Goal: Find specific page/section: Find specific page/section

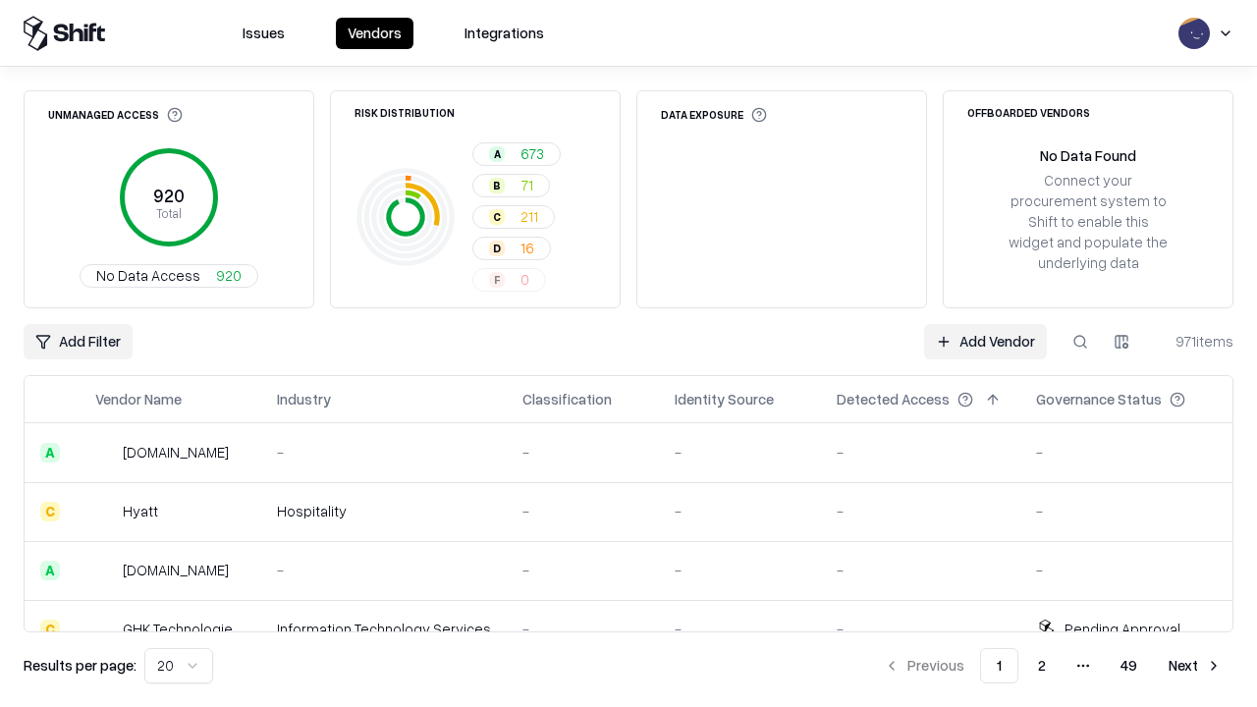
click at [629, 354] on div "Add Filter Add Vendor 971 items" at bounding box center [629, 341] width 1210 height 35
click at [78, 342] on html "Issues Vendors Integrations Unmanaged Access 920 Total No Data Access 920 Risk …" at bounding box center [628, 353] width 1257 height 707
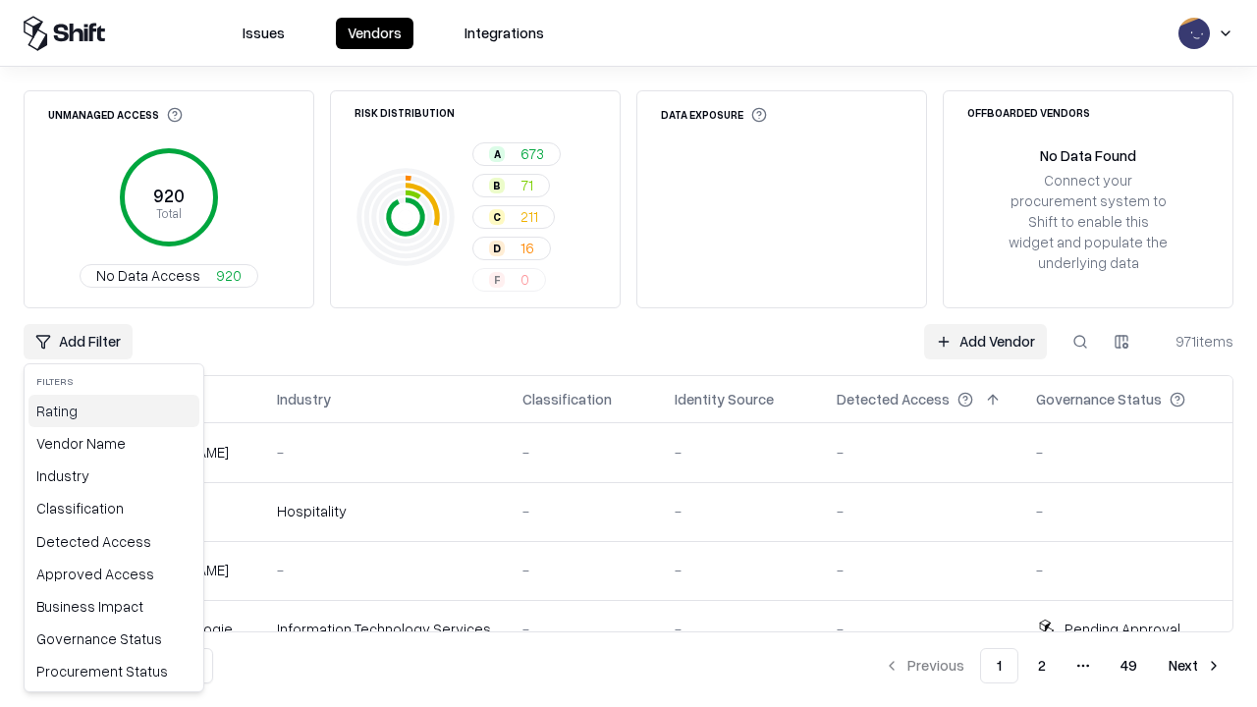
click at [114, 411] on div "Rating" at bounding box center [113, 411] width 171 height 32
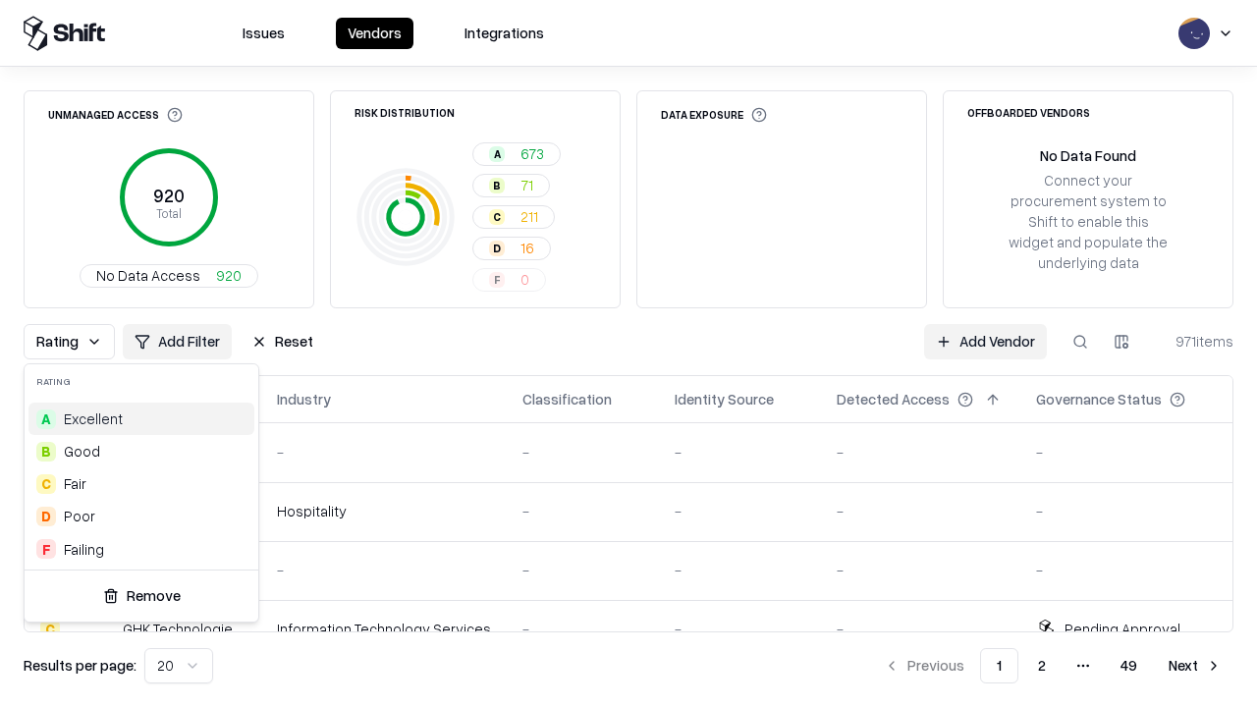
click at [629, 354] on html "Issues Vendors Integrations Unmanaged Access 920 Total No Data Access 920 Risk …" at bounding box center [628, 353] width 1257 height 707
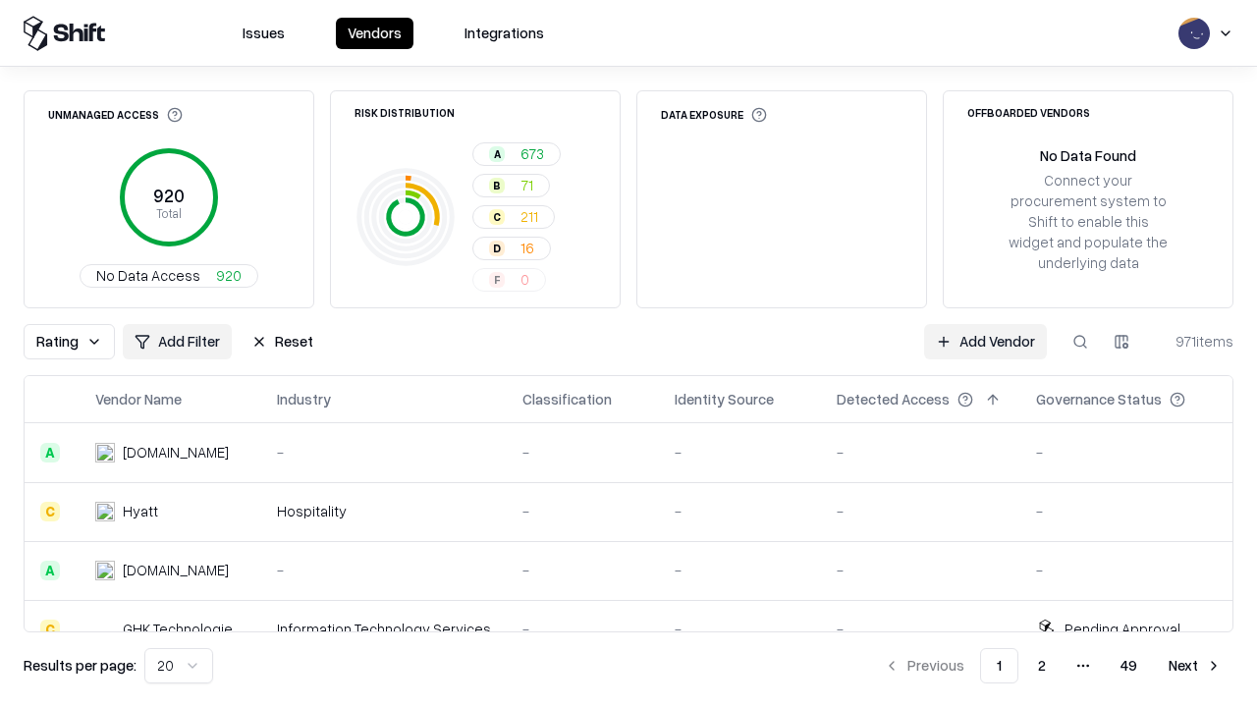
click at [282, 342] on button "Reset" at bounding box center [282, 341] width 85 height 35
click at [629, 354] on div "Add Filter Add Vendor 971 items" at bounding box center [629, 341] width 1210 height 35
click at [78, 342] on html "Issues Vendors Integrations Unmanaged Access 920 Total No Data Access 920 Risk …" at bounding box center [628, 353] width 1257 height 707
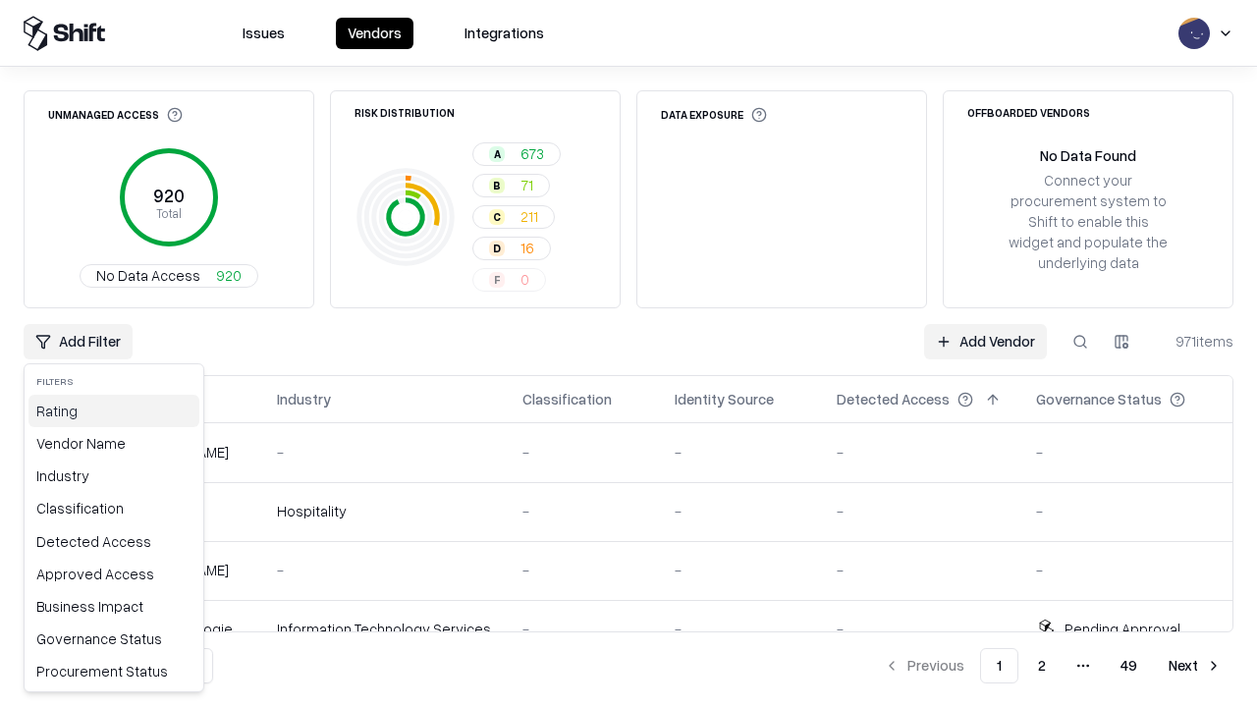
click at [114, 411] on div "Rating" at bounding box center [113, 411] width 171 height 32
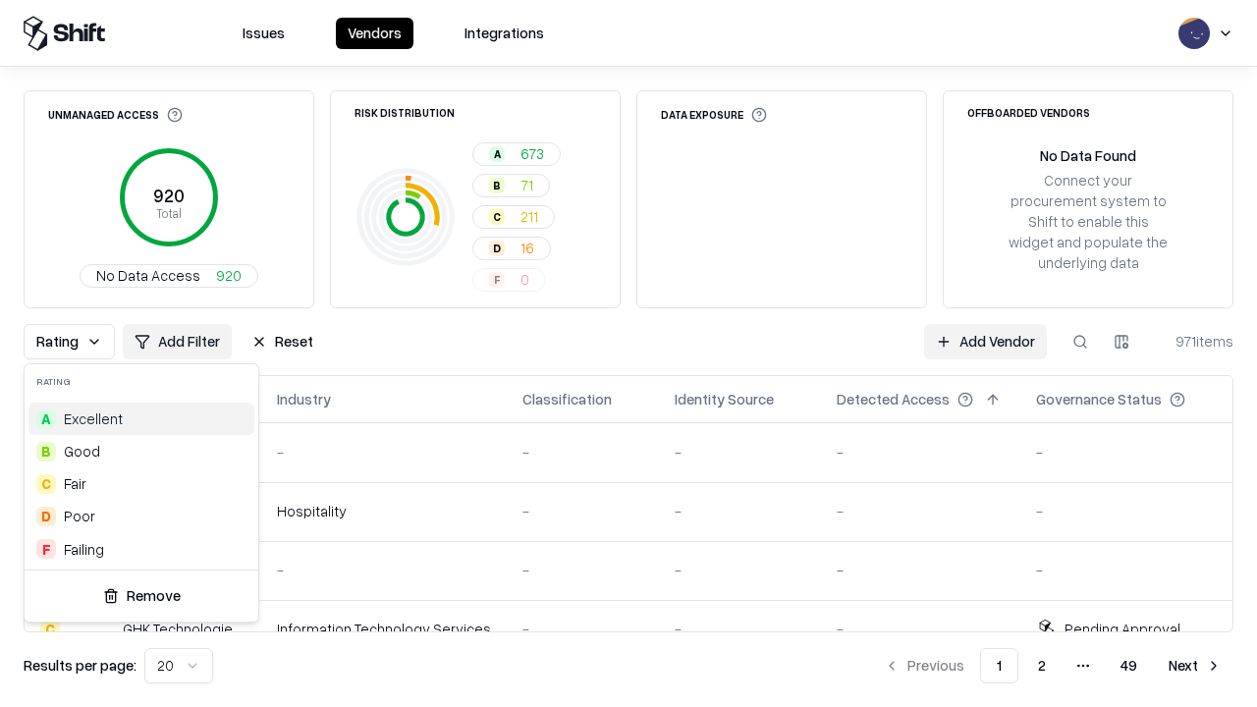
click at [141, 418] on div "A Excellent" at bounding box center [141, 419] width 226 height 32
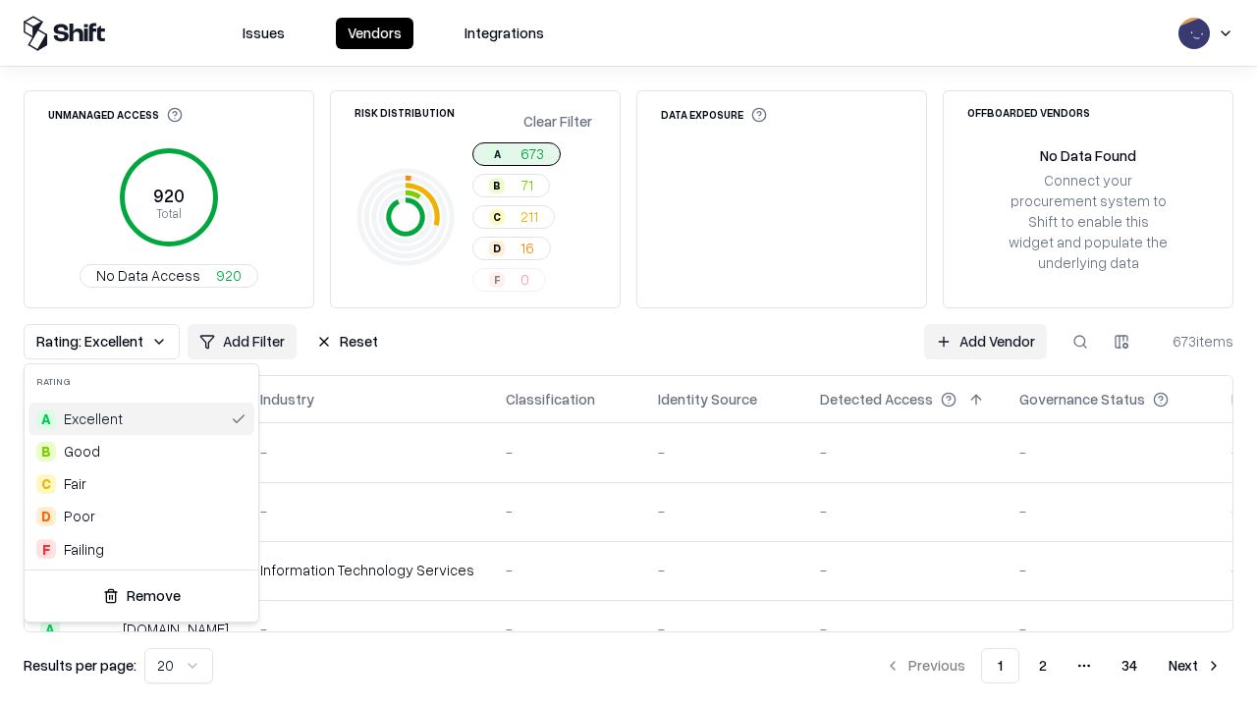
click at [629, 354] on html "Issues Vendors Integrations Unmanaged Access 920 Total No Data Access 920 Risk …" at bounding box center [628, 353] width 1257 height 707
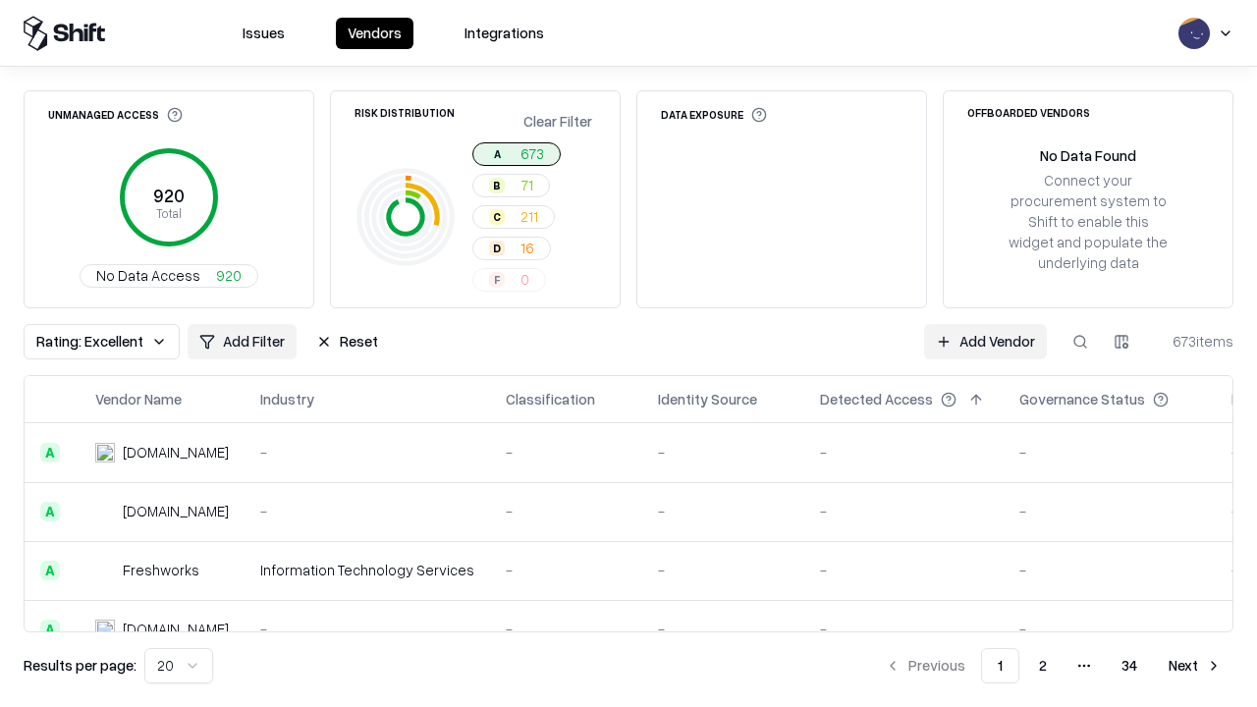
click at [629, 354] on div "Rating: Excellent Add Filter Reset Add Vendor 673 items" at bounding box center [629, 341] width 1210 height 35
click at [347, 342] on button "Reset" at bounding box center [346, 341] width 85 height 35
click at [629, 354] on div "Add Filter Add Vendor 673 items" at bounding box center [629, 341] width 1210 height 35
click at [78, 342] on html "Issues Vendors Integrations Unmanaged Access 920 Total No Data Access 920 Risk …" at bounding box center [628, 353] width 1257 height 707
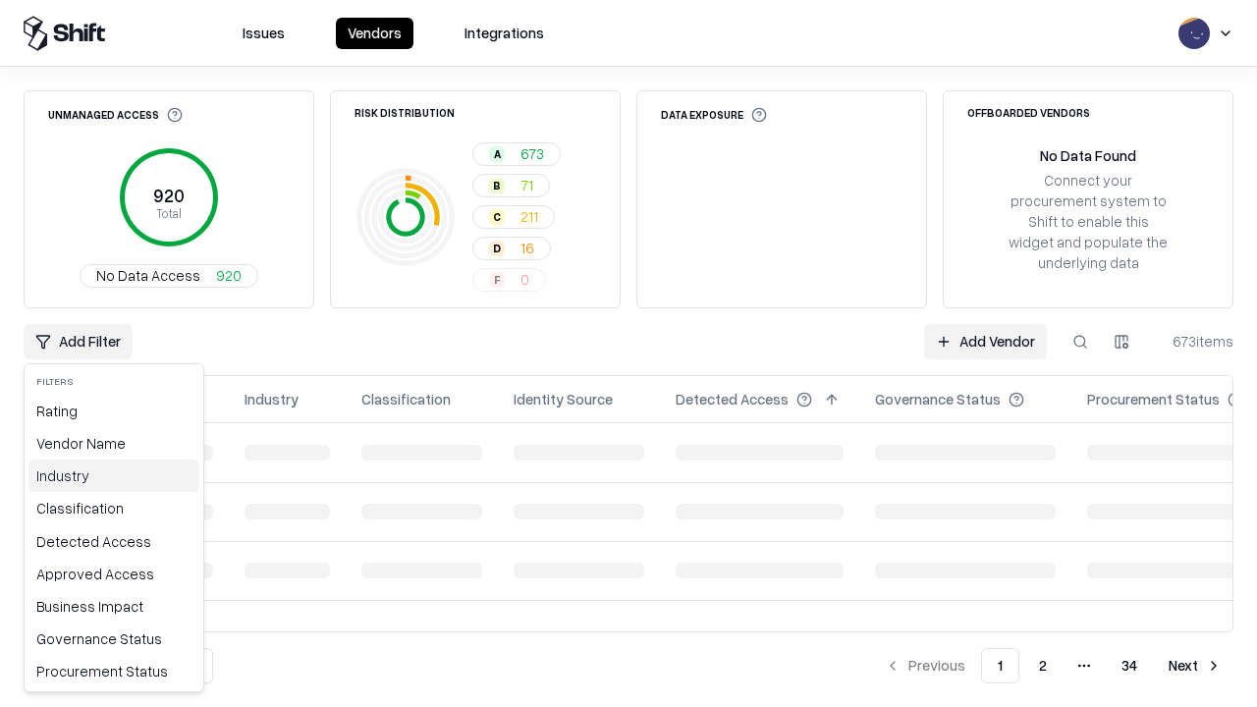
click at [114, 475] on div "Industry" at bounding box center [113, 476] width 171 height 32
